Goal: Navigation & Orientation: Find specific page/section

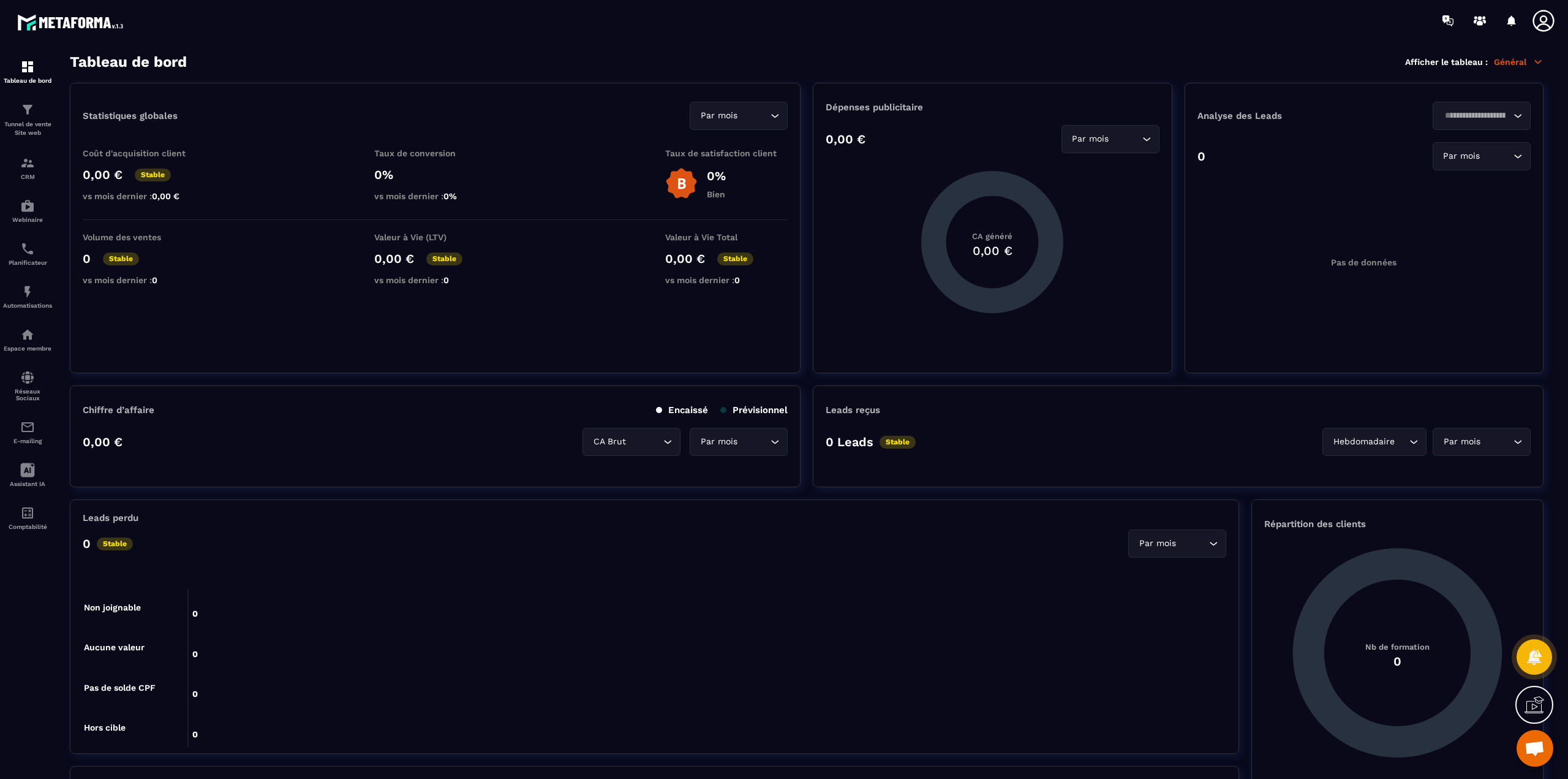
click at [1552, 23] on icon at bounding box center [1543, 20] width 25 height 25
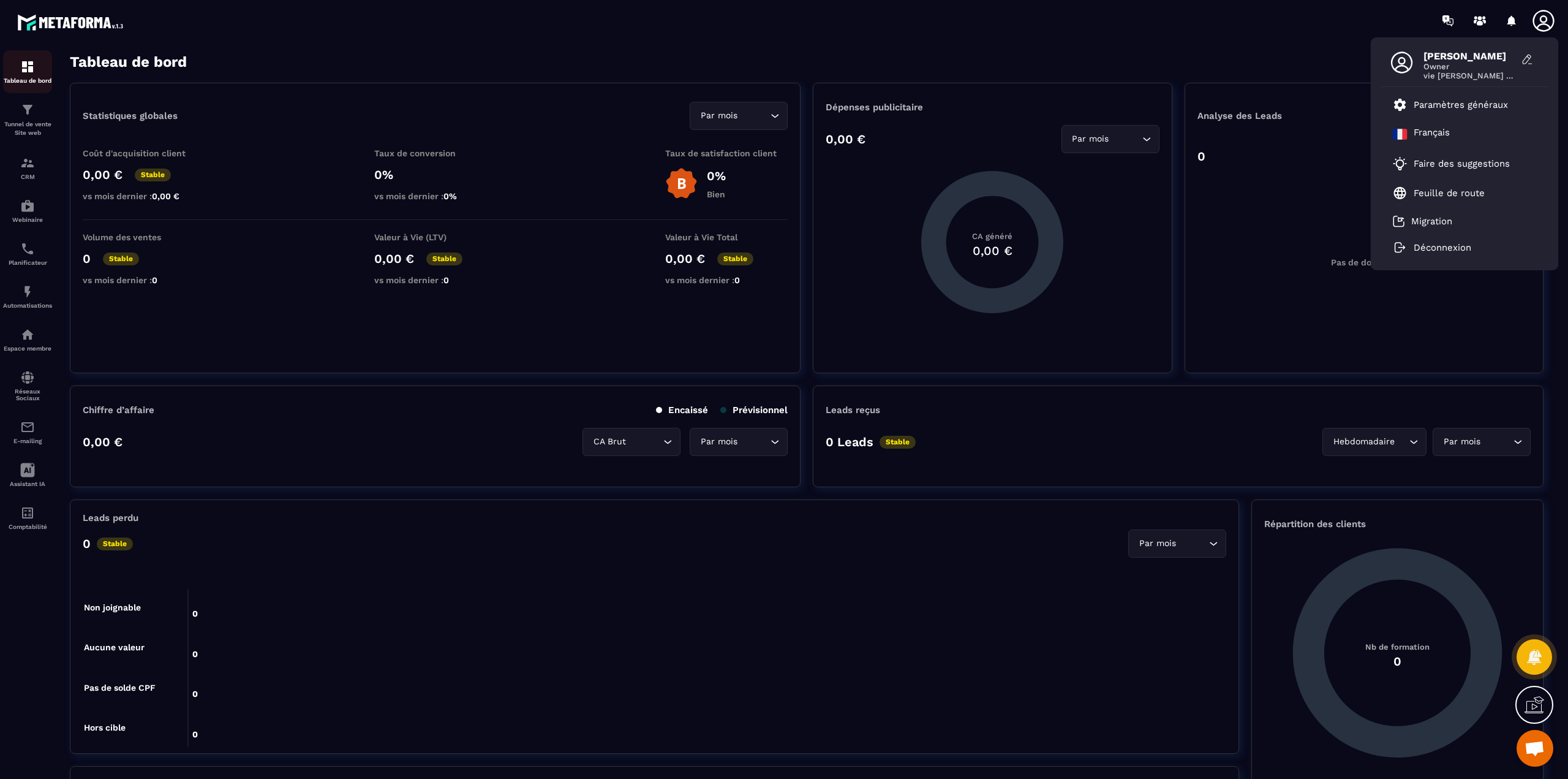
click at [27, 70] on img at bounding box center [27, 66] width 15 height 15
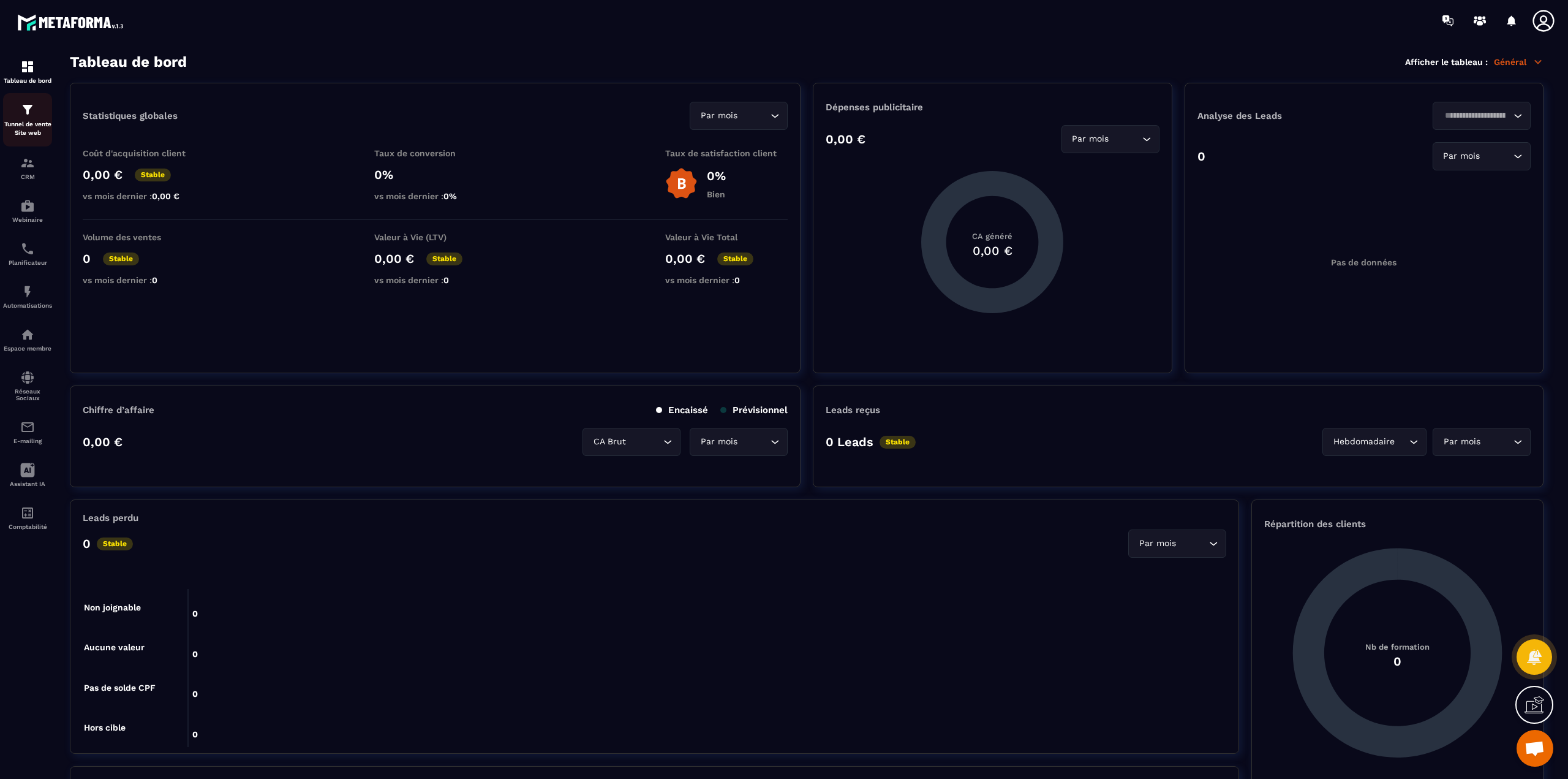
click at [34, 120] on p "Tunnel de vente Site web" at bounding box center [27, 128] width 49 height 17
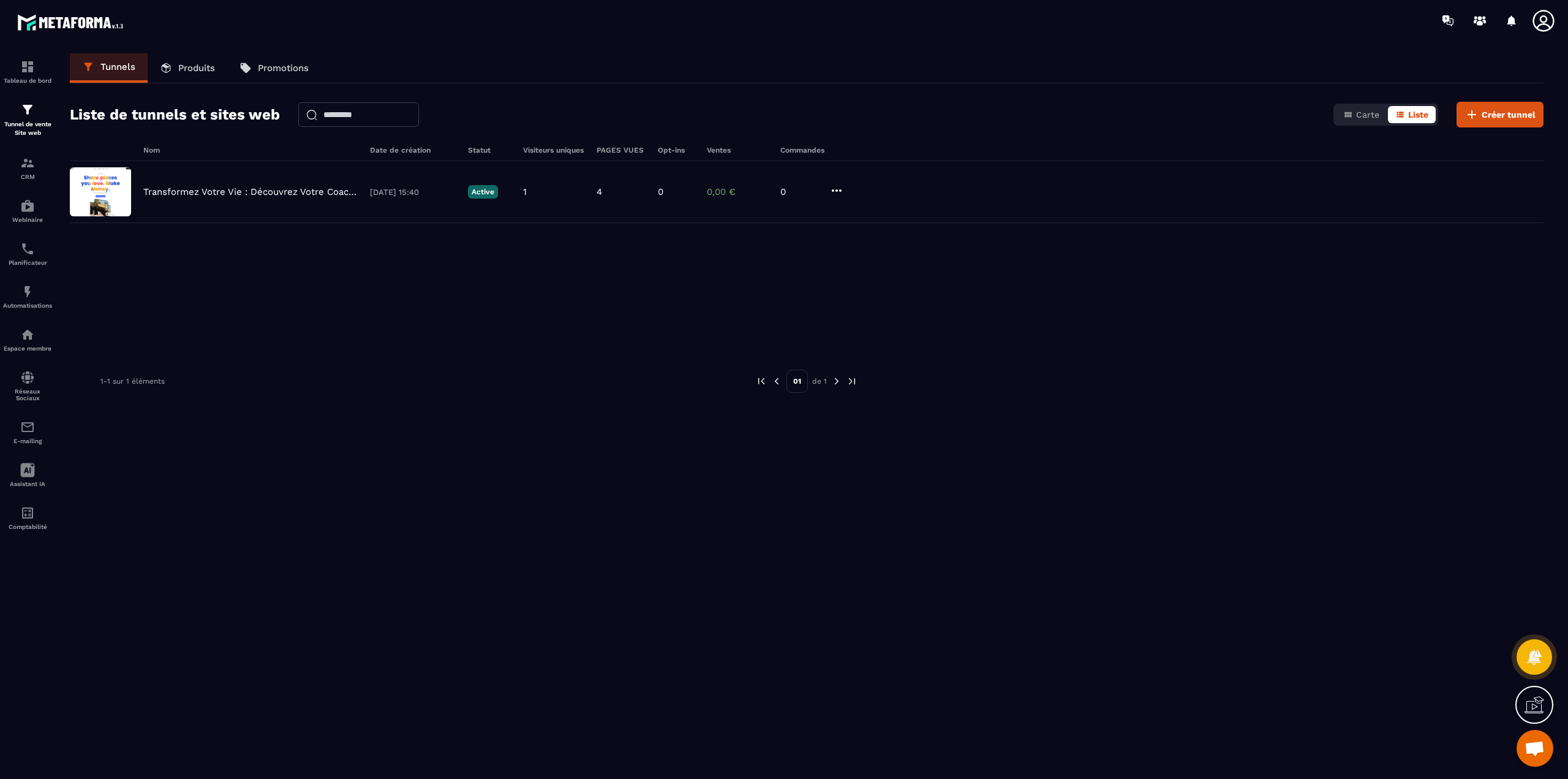
click at [184, 66] on p "Produits" at bounding box center [196, 68] width 36 height 11
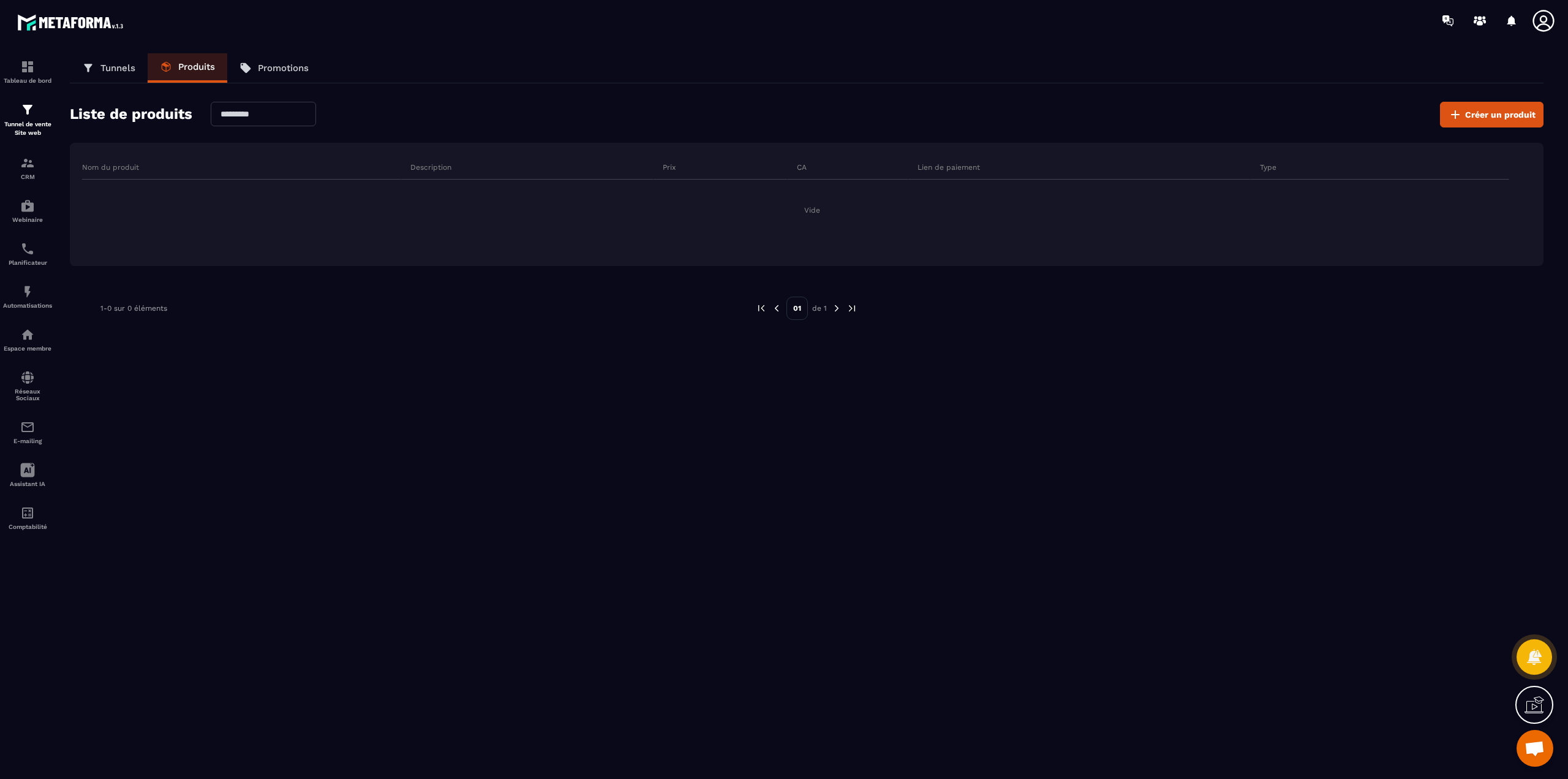
click at [277, 65] on p "Promotions" at bounding box center [283, 68] width 51 height 11
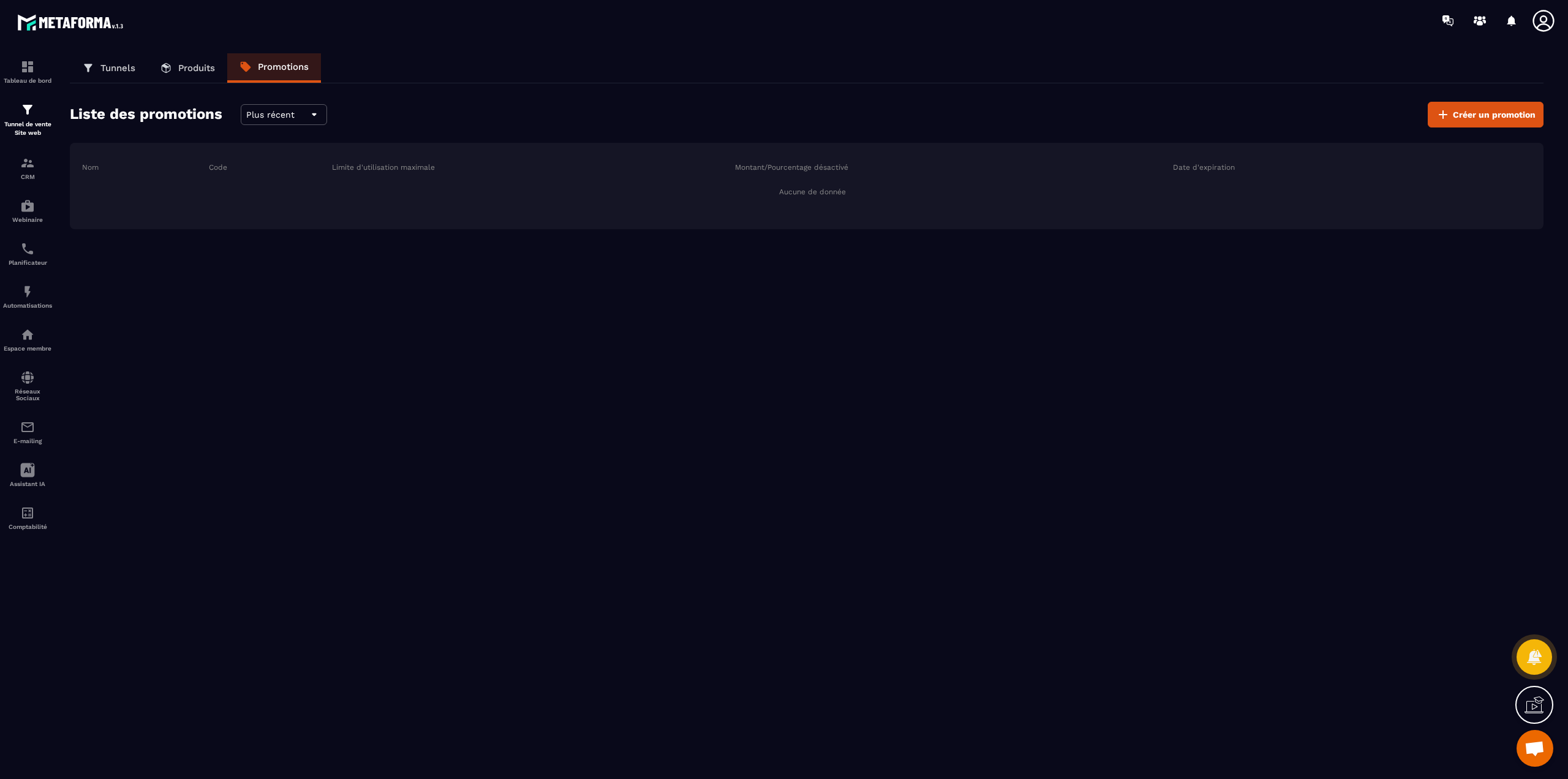
click at [119, 68] on p "Tunnels" at bounding box center [118, 68] width 35 height 11
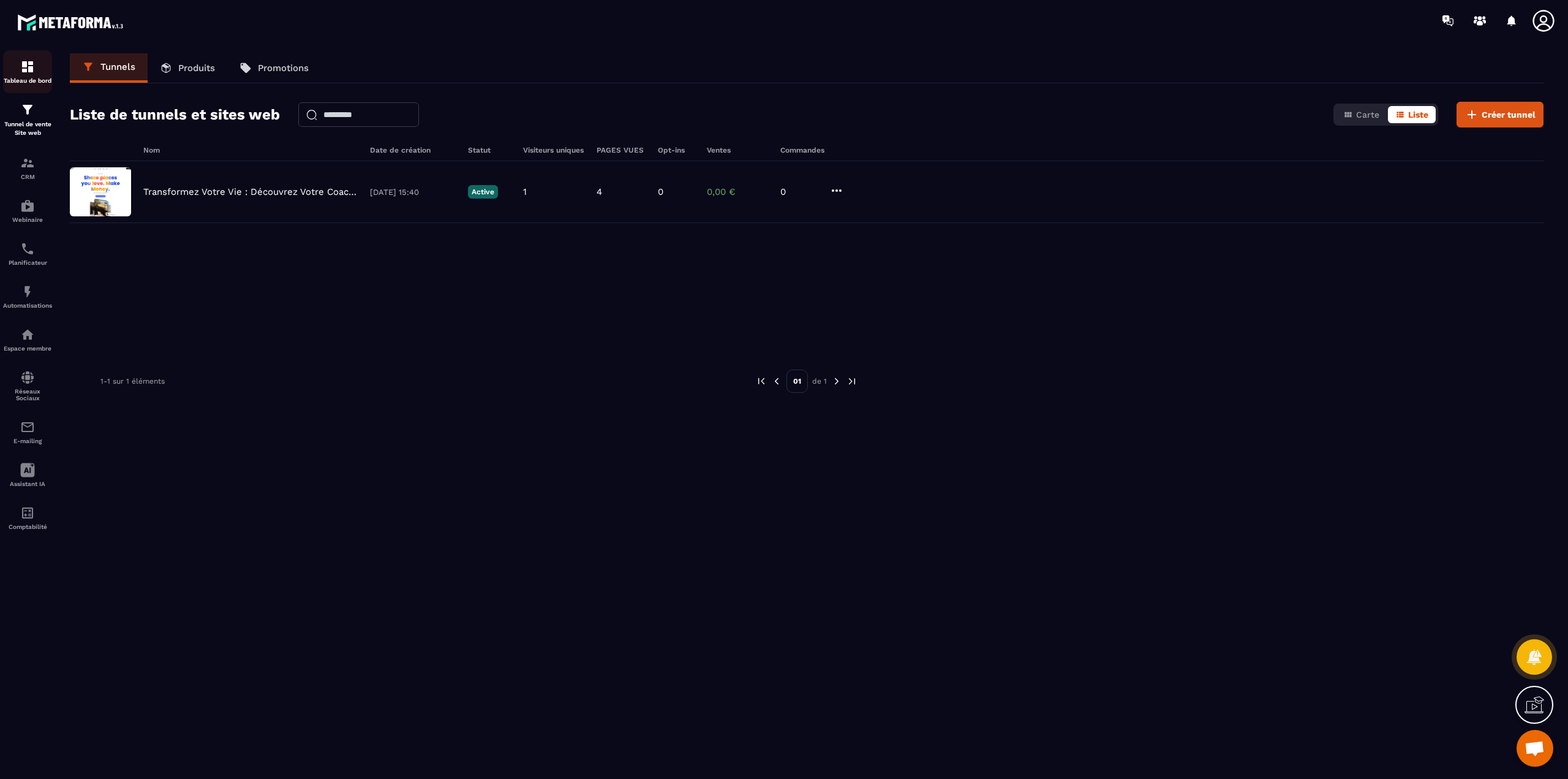
click at [33, 68] on img at bounding box center [27, 66] width 15 height 15
